Goal: Task Accomplishment & Management: Complete application form

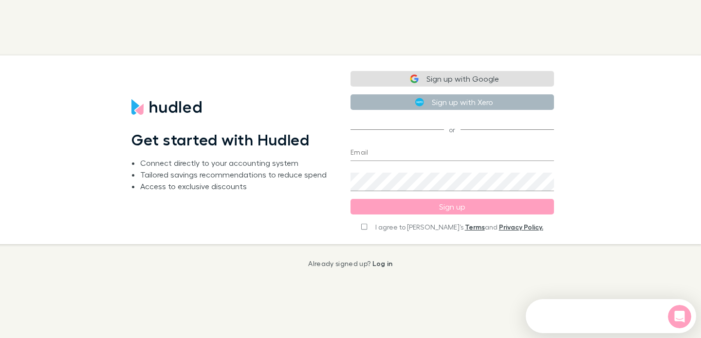
click at [472, 106] on button "Sign up with Xero" at bounding box center [453, 102] width 204 height 16
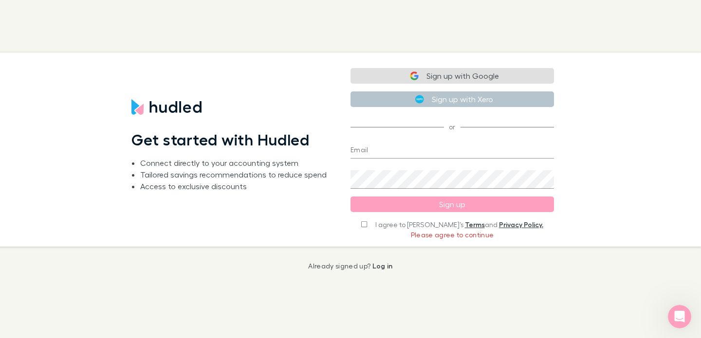
click at [383, 222] on label "I agree to Hudled’s Terms and Privacy Policy." at bounding box center [452, 225] width 182 height 10
click at [367, 224] on input "I agree to Hudled’s Terms and Privacy Policy." at bounding box center [364, 224] width 6 height 7
checkbox input "true"
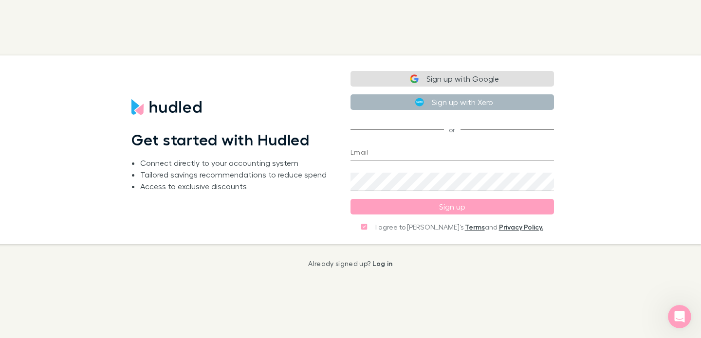
click at [472, 104] on button "Sign up with Xero" at bounding box center [453, 102] width 204 height 16
click at [367, 230] on input "I agree to [PERSON_NAME]’s Terms and Privacy Policy." at bounding box center [364, 227] width 6 height 7
checkbox input "true"
click at [517, 104] on button "Sign up with Xero" at bounding box center [453, 102] width 204 height 16
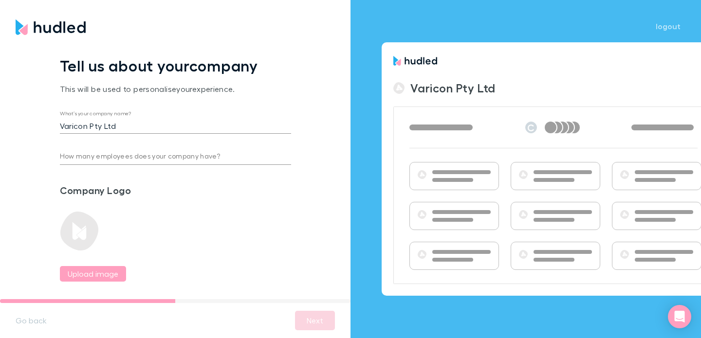
scroll to position [37, 0]
click at [336, 319] on div "Go back Next" at bounding box center [175, 320] width 351 height 35
click at [251, 159] on input "How many employees does your company have?" at bounding box center [175, 157] width 231 height 16
type input "5"
click at [311, 326] on button "Next" at bounding box center [315, 320] width 40 height 19
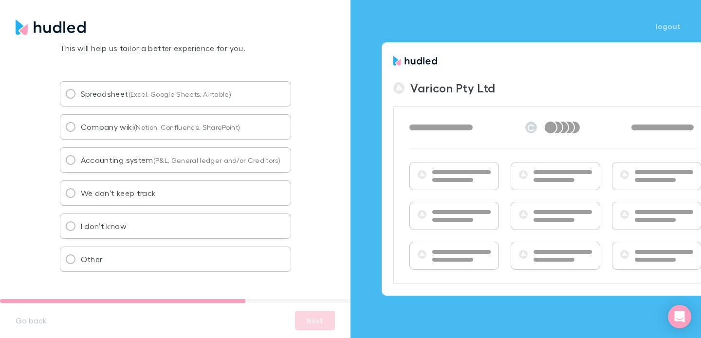
scroll to position [75, 0]
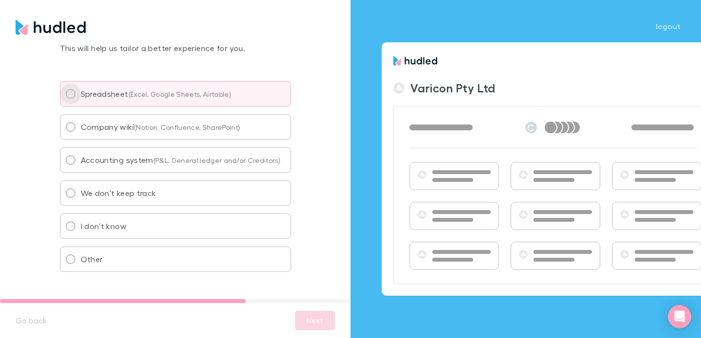
click at [72, 104] on input "Spreadsheet (Excel, Google Sheets, Airtable)" at bounding box center [70, 94] width 20 height 20
radio input "true"
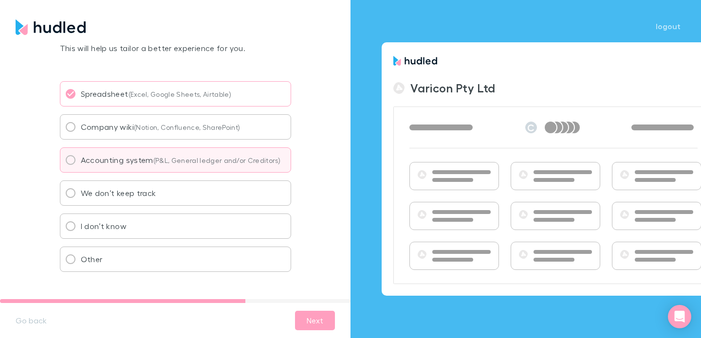
scroll to position [109, 0]
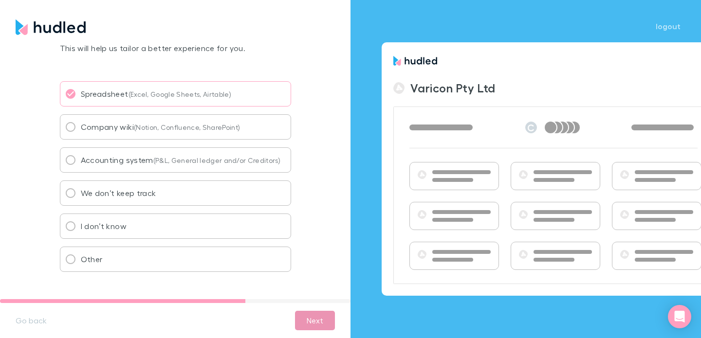
click at [322, 320] on button "Next" at bounding box center [315, 320] width 40 height 19
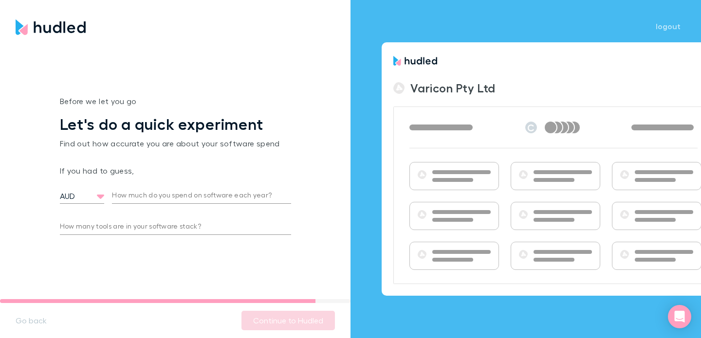
click at [256, 204] on input "How much do you spend on software each year?" at bounding box center [201, 196] width 179 height 16
click at [249, 204] on input "How much do you spend on software each year?" at bounding box center [189, 196] width 155 height 16
type input "200,000"
click at [311, 255] on div "Before we let you go Let's do a quick experiment Find out how accurate you are …" at bounding box center [175, 169] width 351 height 261
click at [266, 235] on input "How many tools are in your software stack?" at bounding box center [175, 228] width 231 height 16
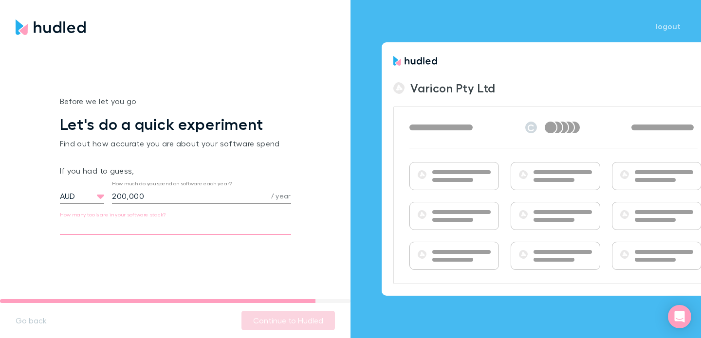
click at [266, 235] on input "How many tools are in your software stack?" at bounding box center [175, 228] width 231 height 16
click at [266, 242] on div "Before we let you go Let's do a quick experiment Find out how accurate you are …" at bounding box center [175, 168] width 231 height 147
type input "2"
click at [302, 329] on button "Continue to Hudled" at bounding box center [288, 320] width 93 height 19
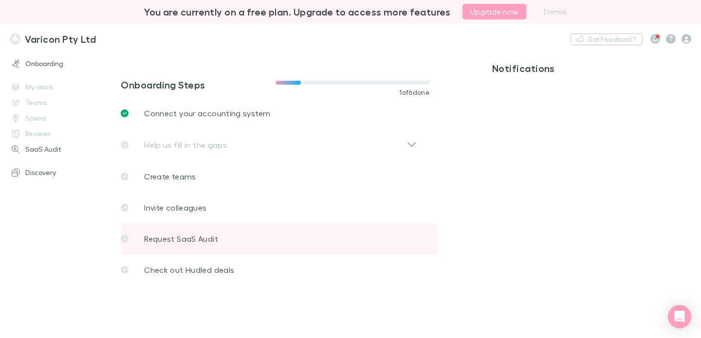
scroll to position [347, 0]
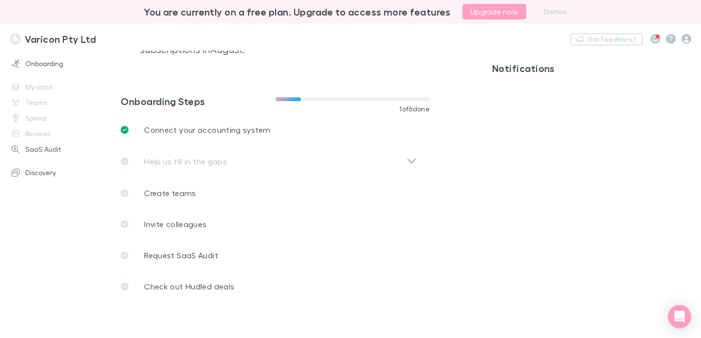
click at [407, 168] on div "Help us fill in the gaps" at bounding box center [273, 162] width 304 height 32
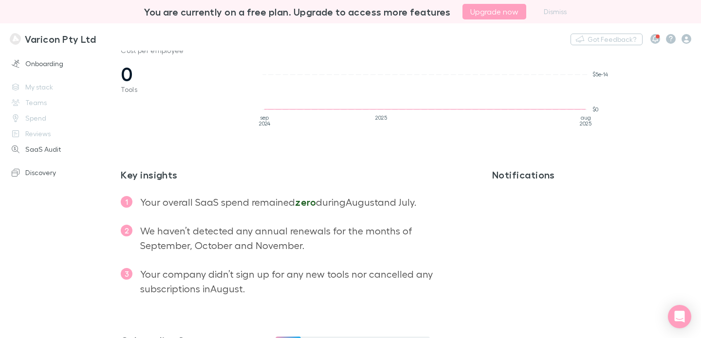
scroll to position [0, 0]
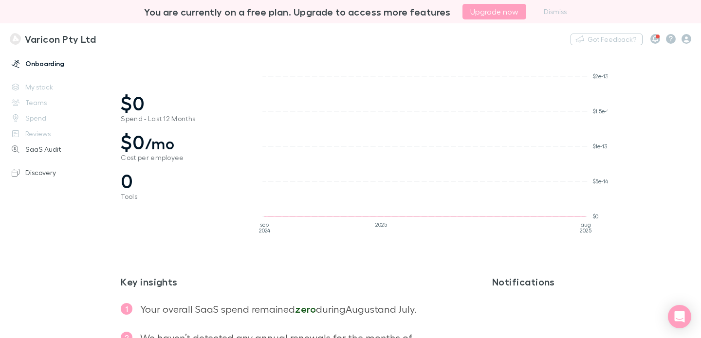
click at [59, 63] on link "Onboarding" at bounding box center [60, 64] width 117 height 16
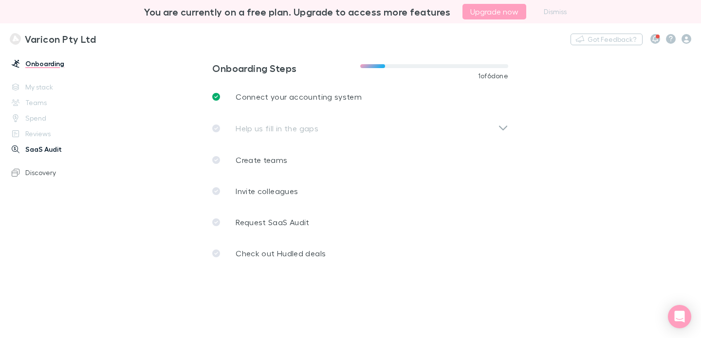
click at [47, 157] on link "SaaS Audit" at bounding box center [60, 150] width 117 height 16
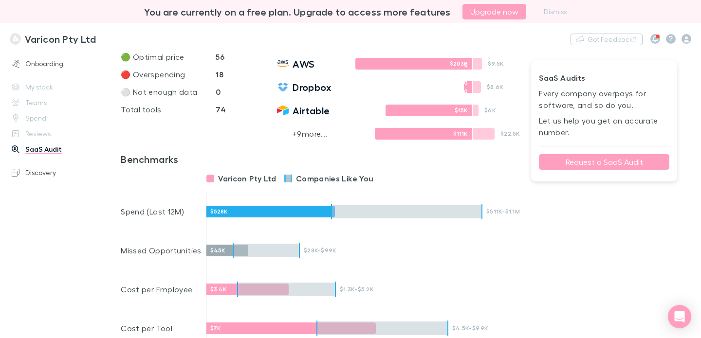
scroll to position [365, 0]
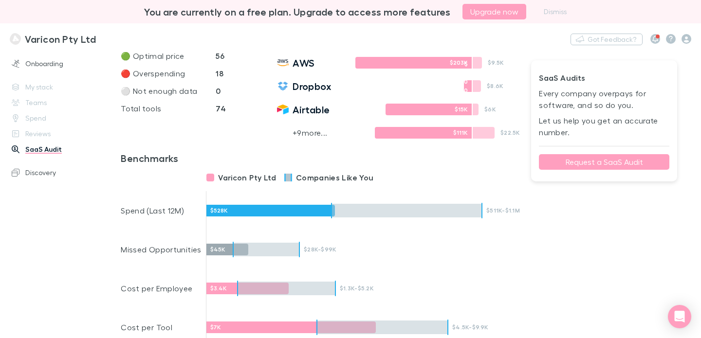
click at [224, 43] on strong "74" at bounding box center [221, 39] width 10 height 10
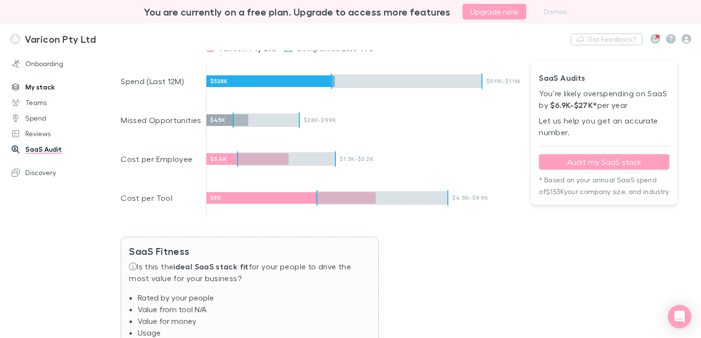
scroll to position [462, 0]
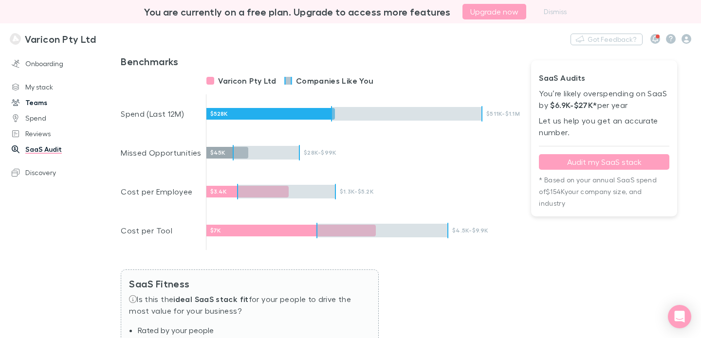
click at [44, 111] on link "Teams" at bounding box center [60, 103] width 117 height 16
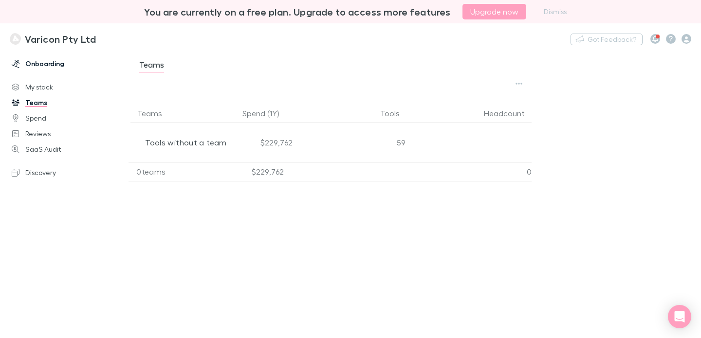
click at [61, 72] on link "Onboarding" at bounding box center [60, 64] width 117 height 16
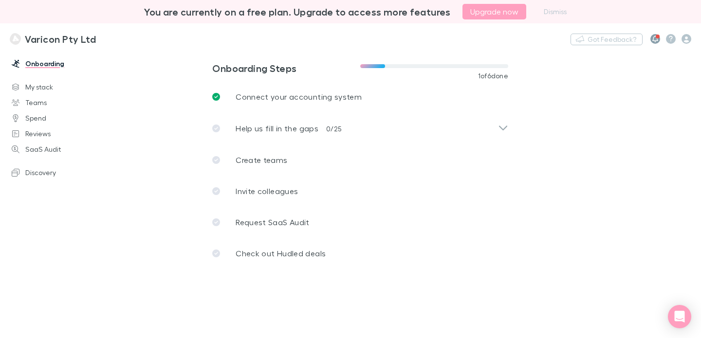
click at [659, 40] on button "button" at bounding box center [656, 39] width 10 height 10
click at [50, 65] on div at bounding box center [350, 169] width 701 height 338
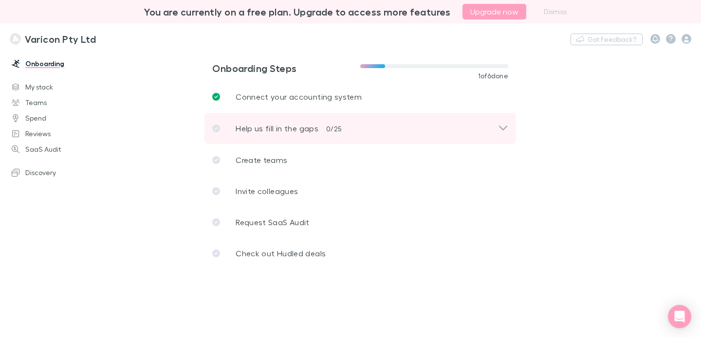
click at [318, 134] on p "Help us fill in the gaps" at bounding box center [277, 129] width 83 height 12
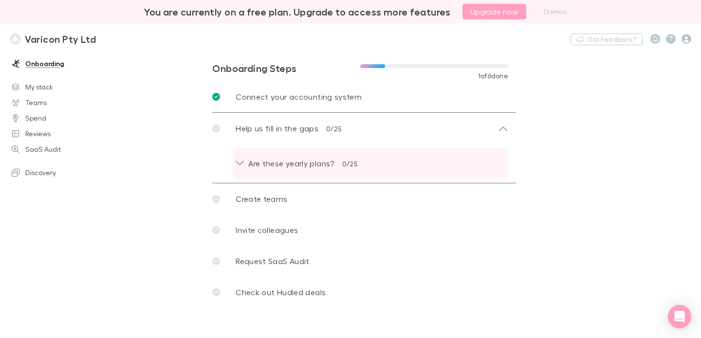
click at [325, 169] on p "Are these yearly plans?" at bounding box center [287, 164] width 93 height 12
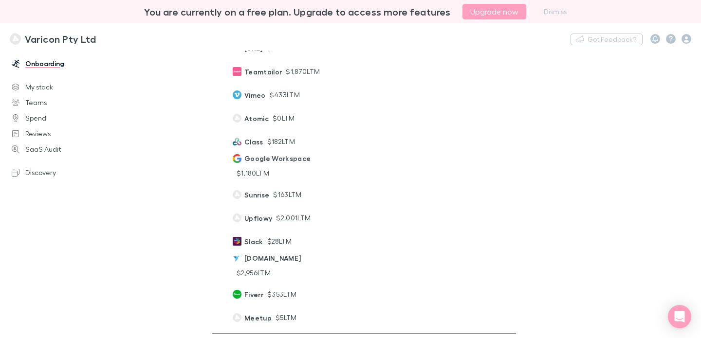
scroll to position [446, 0]
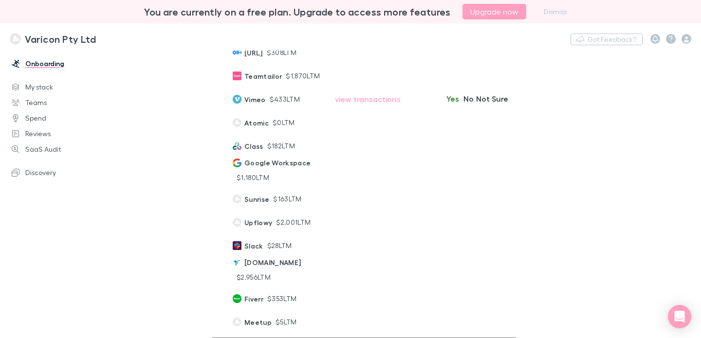
click at [445, 105] on button "Yes" at bounding box center [453, 99] width 16 height 12
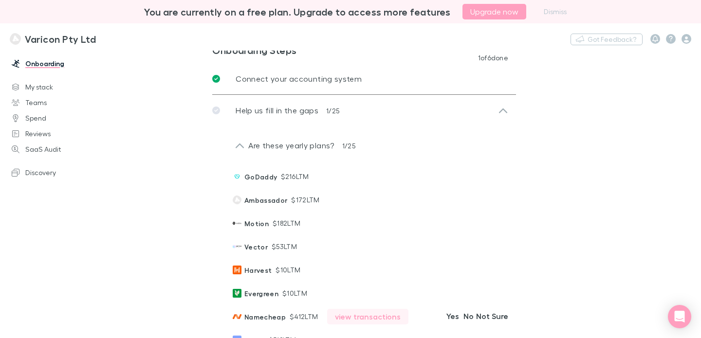
scroll to position [0, 0]
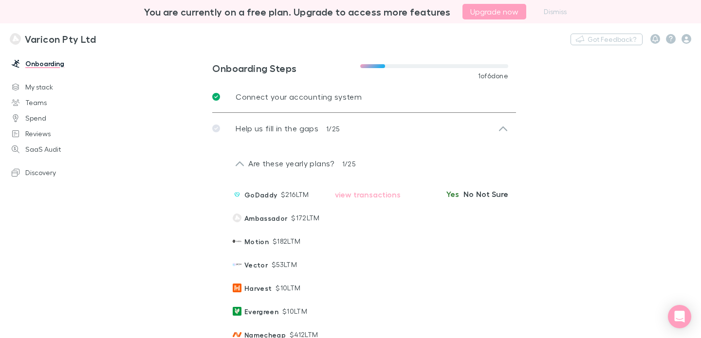
click at [445, 200] on button "Yes" at bounding box center [453, 194] width 16 height 12
click at [351, 225] on button "view transactions" at bounding box center [367, 218] width 81 height 16
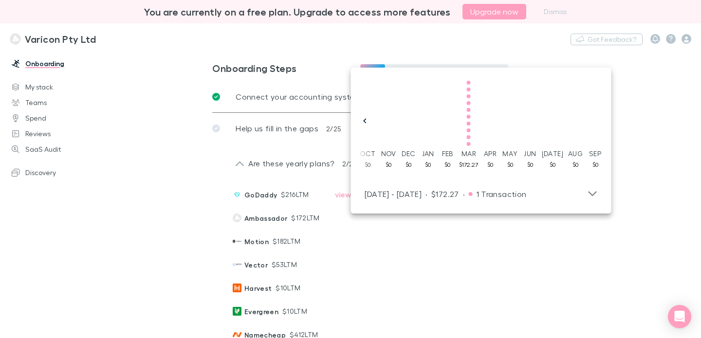
click at [677, 144] on main "Onboarding Steps 1 of 6 done Connect your accounting system Help us fill in the…" at bounding box center [411, 195] width 580 height 288
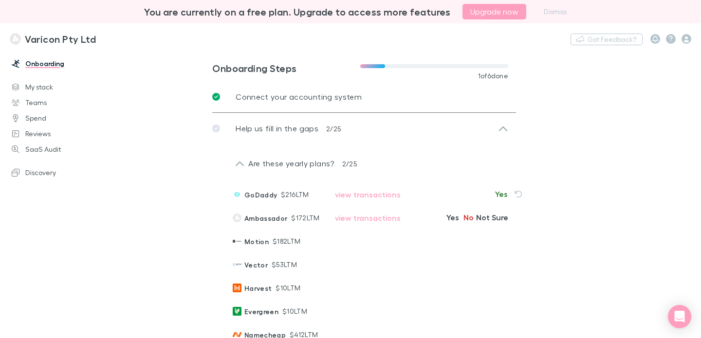
click at [461, 224] on button "No" at bounding box center [469, 218] width 16 height 12
click at [244, 247] on span "Motion" at bounding box center [256, 242] width 24 height 10
click at [344, 249] on button "view transactions" at bounding box center [367, 242] width 81 height 16
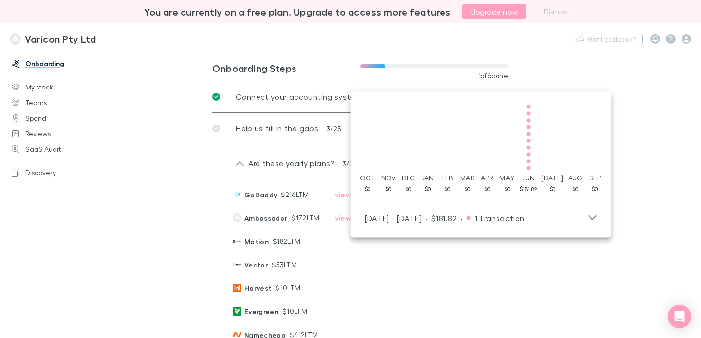
click at [652, 184] on main "Onboarding Steps 1 of 6 done Connect your accounting system Help us fill in the…" at bounding box center [411, 195] width 580 height 288
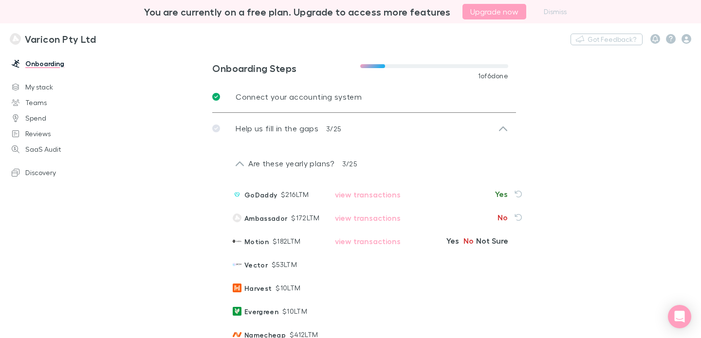
click at [461, 247] on button "No" at bounding box center [469, 241] width 16 height 12
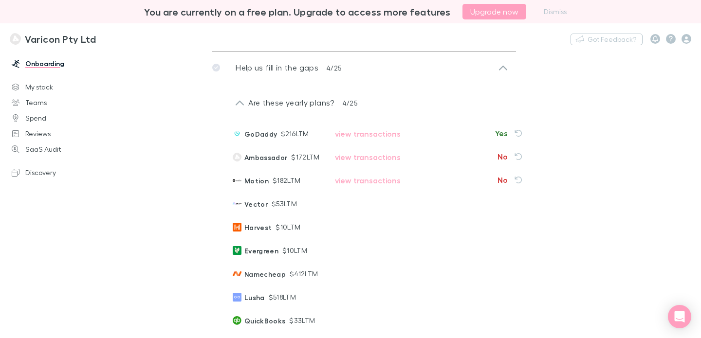
scroll to position [63, 0]
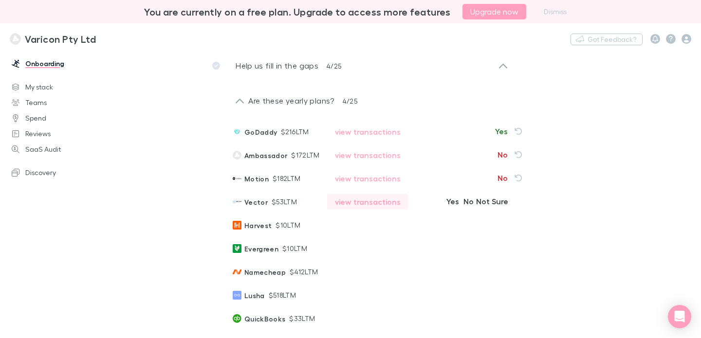
click at [352, 210] on button "view transactions" at bounding box center [367, 202] width 81 height 16
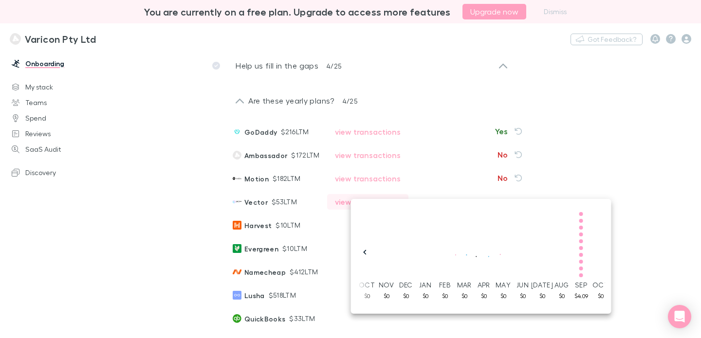
scroll to position [0, 453]
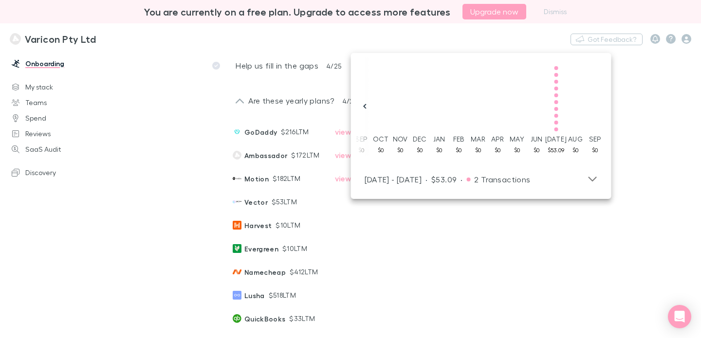
click at [624, 139] on main "Onboarding Steps 1 of 6 done Connect your accounting system Help us fill in the…" at bounding box center [411, 195] width 580 height 288
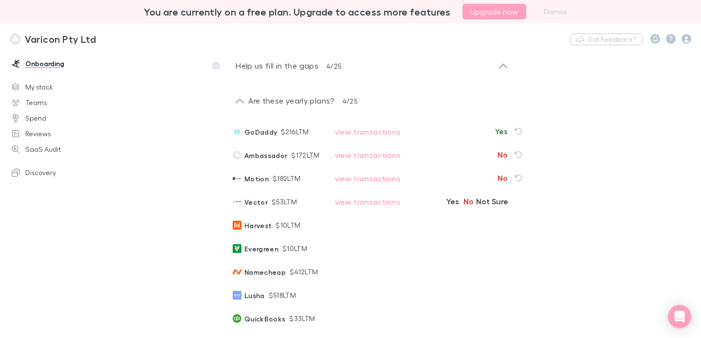
click at [461, 207] on button "No" at bounding box center [469, 202] width 16 height 12
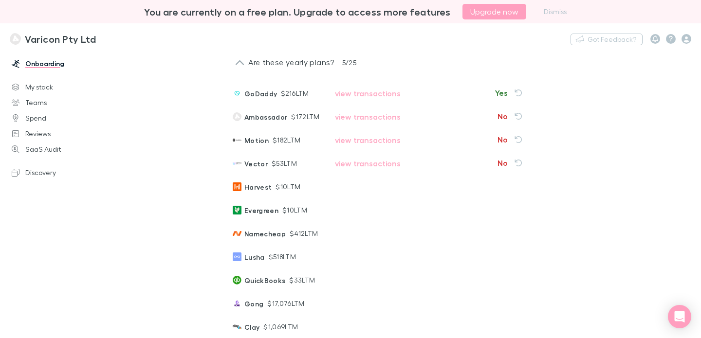
scroll to position [110, 0]
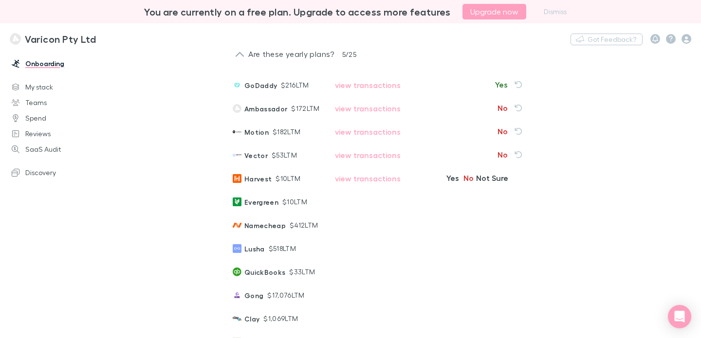
click at [461, 184] on button "No" at bounding box center [469, 178] width 16 height 12
click at [461, 207] on button "No" at bounding box center [469, 202] width 16 height 12
click at [461, 231] on button "No" at bounding box center [469, 225] width 16 height 12
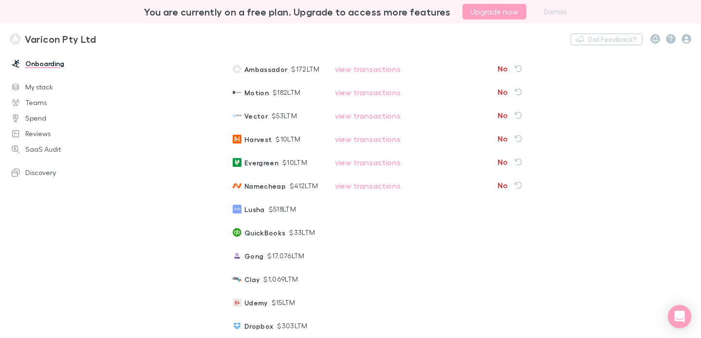
scroll to position [157, 0]
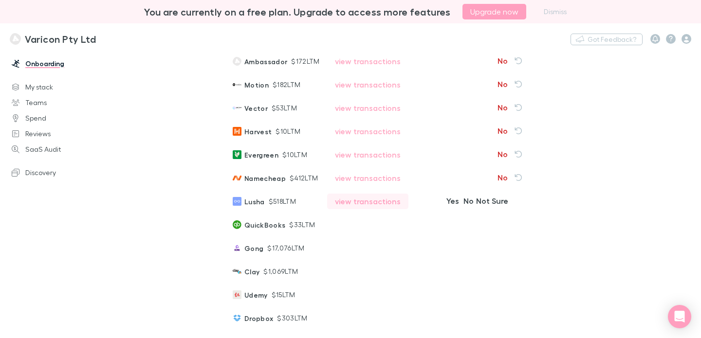
click at [344, 209] on button "view transactions" at bounding box center [367, 202] width 81 height 16
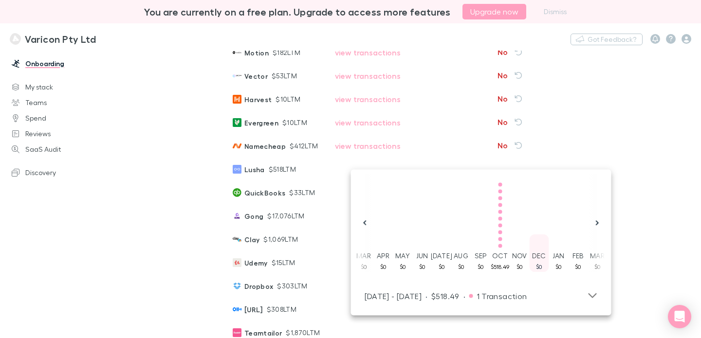
scroll to position [0, 687]
click at [641, 161] on main "Onboarding Steps 1 of 6 done Connect your accounting system Help us fill in the…" at bounding box center [411, 195] width 580 height 288
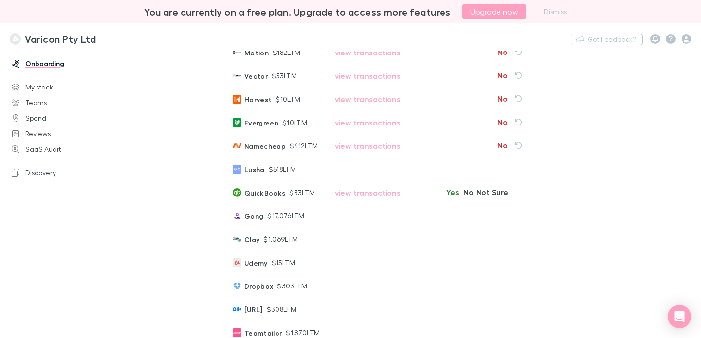
click at [445, 198] on button "Yes" at bounding box center [453, 192] width 16 height 12
